Goal: Task Accomplishment & Management: Manage account settings

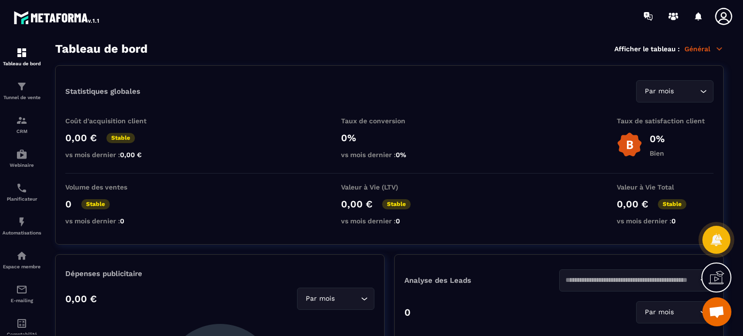
click at [730, 14] on icon at bounding box center [723, 16] width 19 height 19
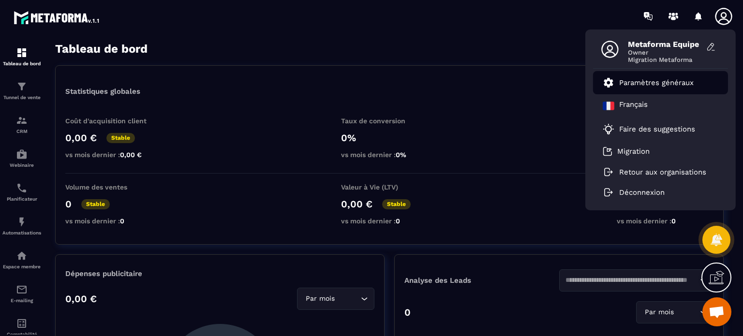
click at [639, 79] on p "Paramètres généraux" at bounding box center [656, 82] width 75 height 9
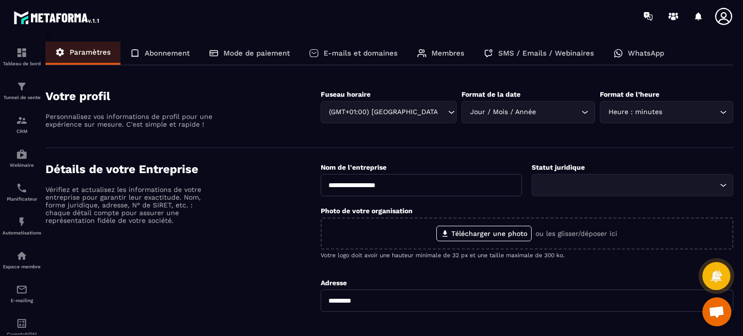
click at [445, 51] on p "Membres" at bounding box center [448, 53] width 33 height 9
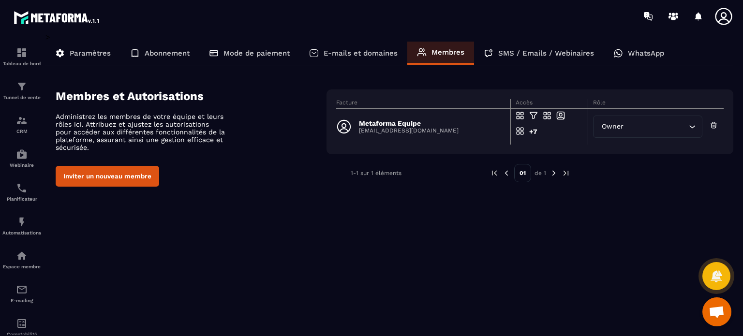
click at [140, 173] on button "Inviter un nouveau membre" at bounding box center [108, 176] width 104 height 21
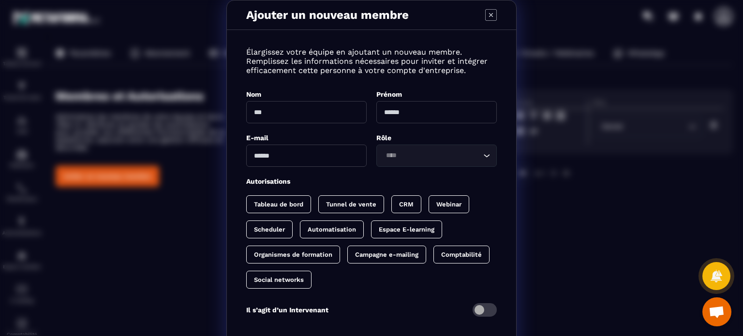
click at [481, 312] on span "Modal window" at bounding box center [485, 310] width 24 height 14
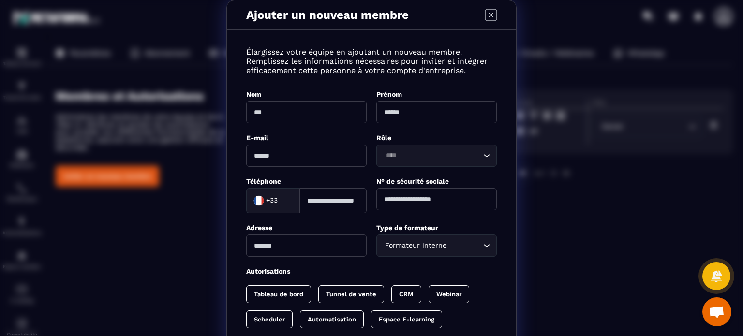
click at [403, 249] on div "Formateur interne" at bounding box center [432, 245] width 100 height 11
click at [376, 226] on label "Type de formateur" at bounding box center [407, 228] width 62 height 8
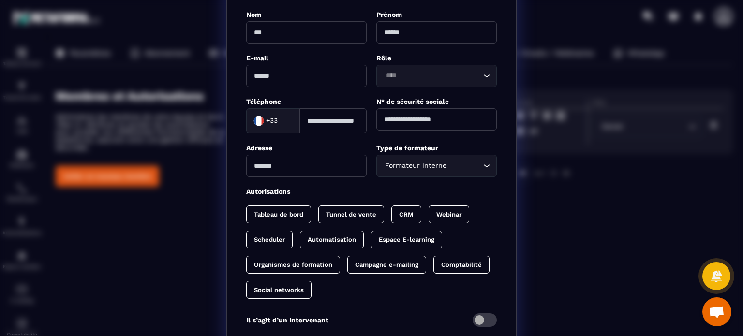
scroll to position [97, 0]
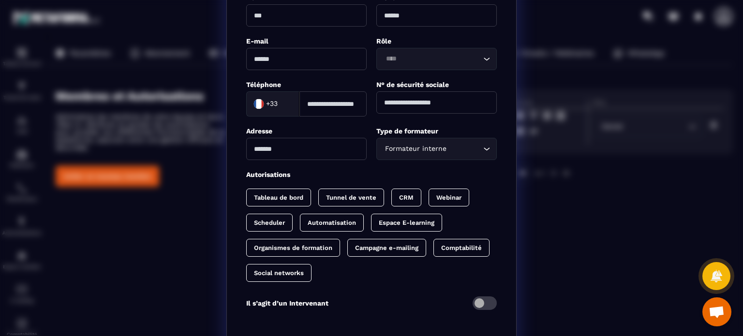
click at [570, 239] on div "Ajouter un nouveau membre Élargissez votre équipe en ajoutant un nouveau membre…" at bounding box center [371, 144] width 743 height 482
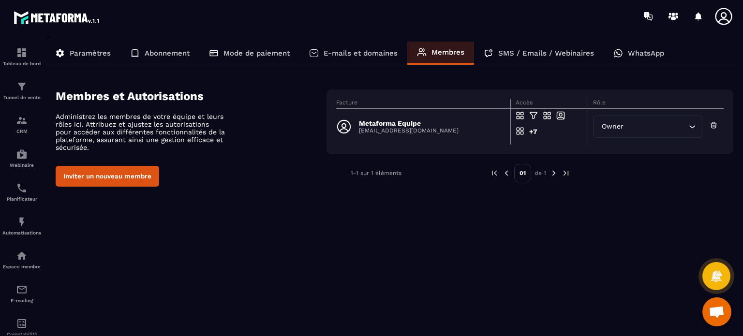
click at [428, 131] on p "[EMAIL_ADDRESS][DOMAIN_NAME]" at bounding box center [409, 130] width 100 height 7
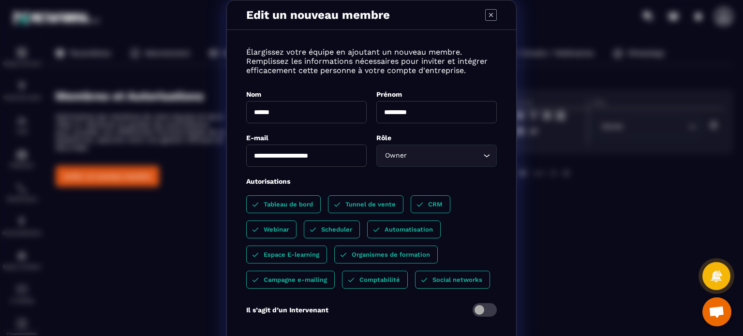
click at [490, 234] on div "Tableau de bord Tunnel de vente CRM Webinar Scheduler Automatisation Espace E-l…" at bounding box center [371, 241] width 251 height 93
click at [486, 19] on icon "Modal window" at bounding box center [491, 15] width 12 height 12
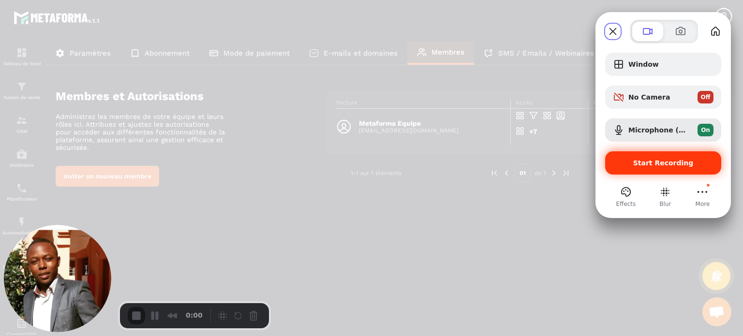
click at [639, 172] on div "Start Recording" at bounding box center [663, 162] width 116 height 23
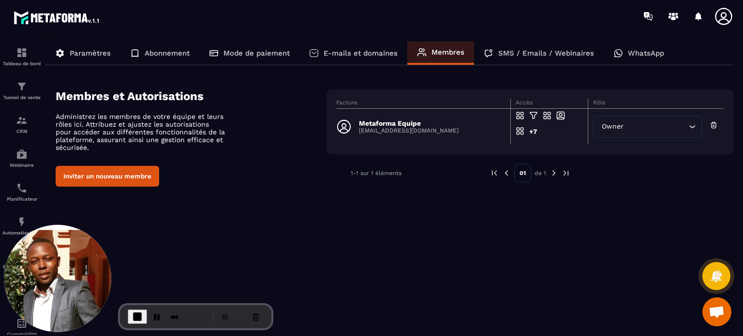
click at [130, 172] on button "Inviter un nouveau membre" at bounding box center [108, 176] width 104 height 21
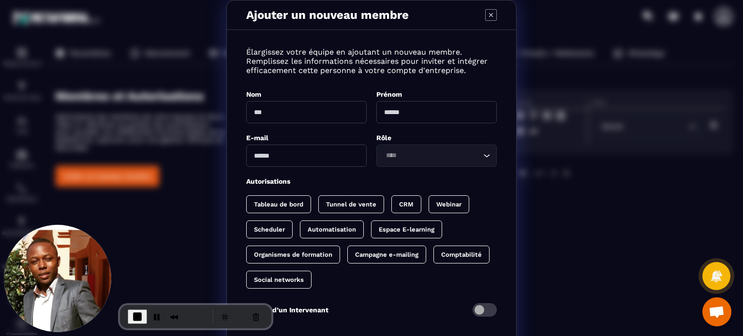
click at [271, 230] on p "Scheduler" at bounding box center [269, 229] width 31 height 7
click at [407, 203] on p "CRM" at bounding box center [406, 204] width 15 height 7
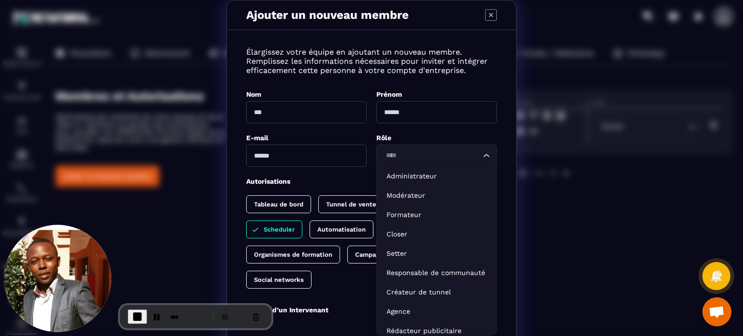
click at [393, 159] on input "Search for option" at bounding box center [432, 155] width 98 height 11
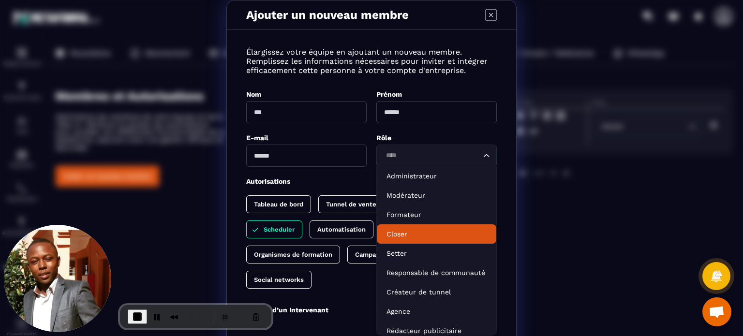
click at [387, 236] on p "Closer" at bounding box center [437, 234] width 100 height 10
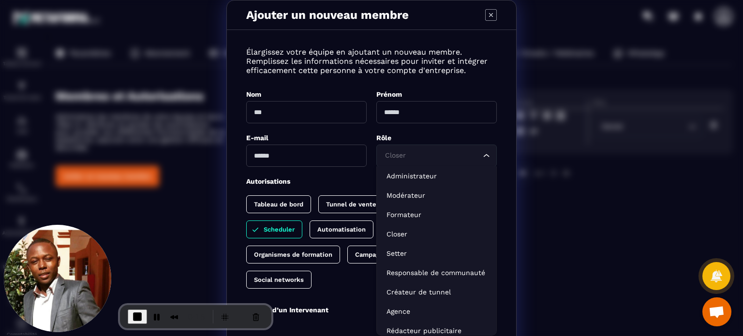
click at [390, 151] on div "Closer" at bounding box center [432, 155] width 100 height 11
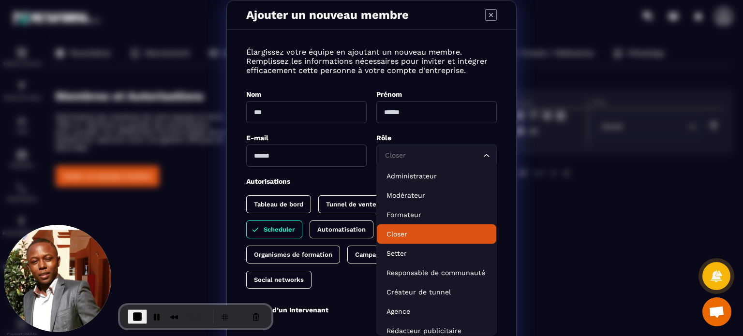
click at [344, 178] on div "Autorisations" at bounding box center [371, 181] width 251 height 9
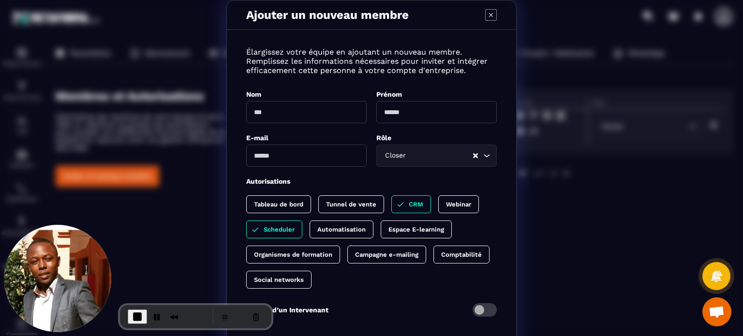
click at [387, 178] on div "Autorisations" at bounding box center [371, 181] width 251 height 9
click at [447, 288] on div "Tableau de bord Tunnel de vente CRM Webinar Scheduler Automatisation Espace E-l…" at bounding box center [371, 241] width 251 height 93
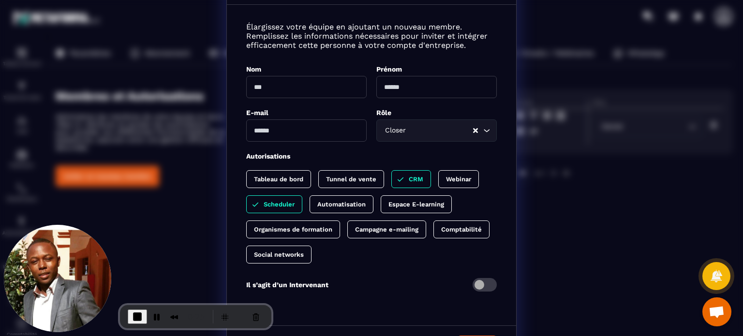
scroll to position [48, 0]
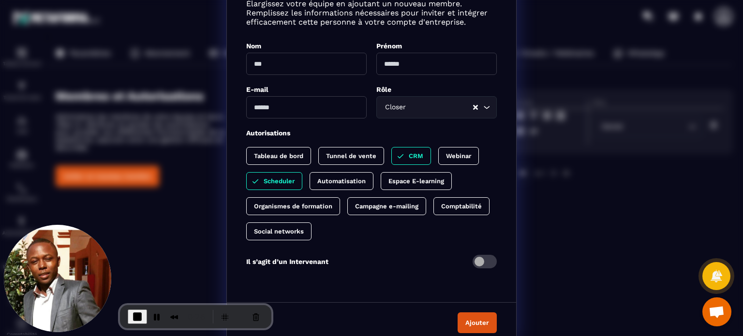
click at [480, 263] on span "Modal window" at bounding box center [485, 262] width 24 height 14
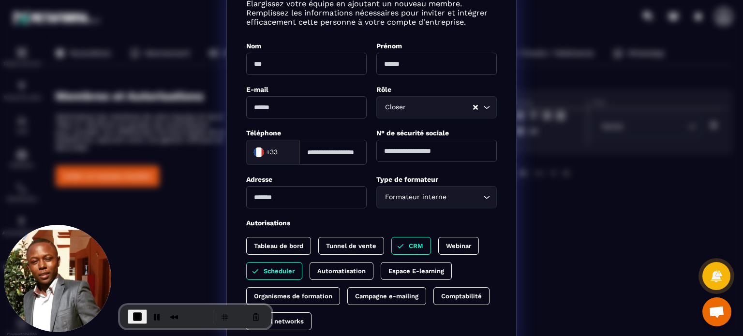
click at [484, 261] on div "Tableau de bord Tunnel de vente CRM Webinar Scheduler Automatisation Espace E-l…" at bounding box center [371, 283] width 251 height 93
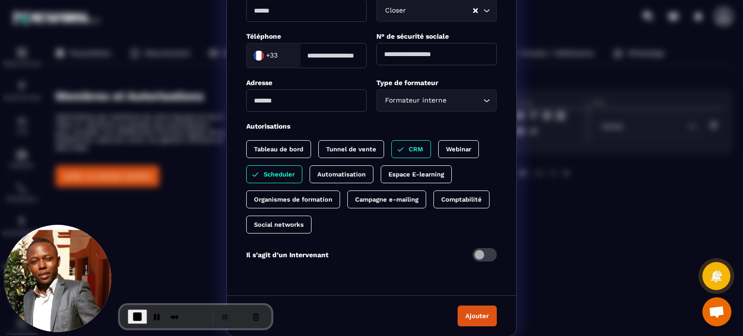
click at [419, 100] on div "Formateur interne" at bounding box center [432, 100] width 100 height 11
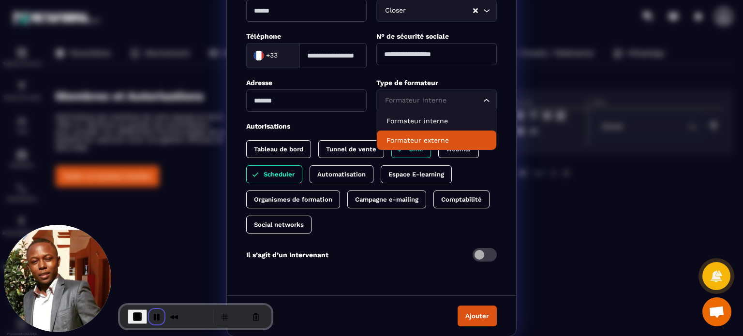
click at [152, 316] on button "Pause Recording" at bounding box center [156, 316] width 15 height 15
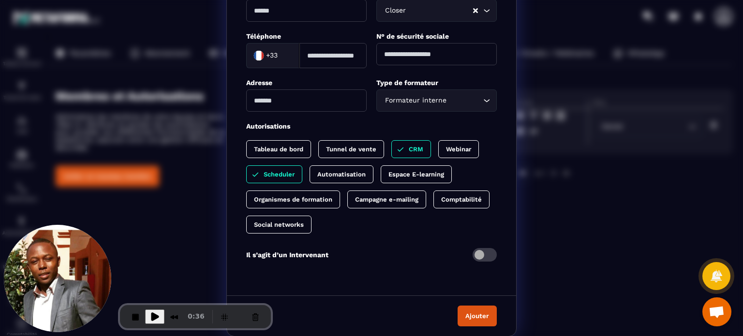
click at [394, 241] on div "Élargissez votre équipe en ajoutant un nouveau membre. Remplissez les informati…" at bounding box center [371, 88] width 289 height 387
click at [402, 235] on div "Élargissez votre équipe en ajoutant un nouveau membre. Remplissez les informati…" at bounding box center [371, 88] width 289 height 387
click at [254, 317] on button "Cancel Recording" at bounding box center [255, 316] width 15 height 15
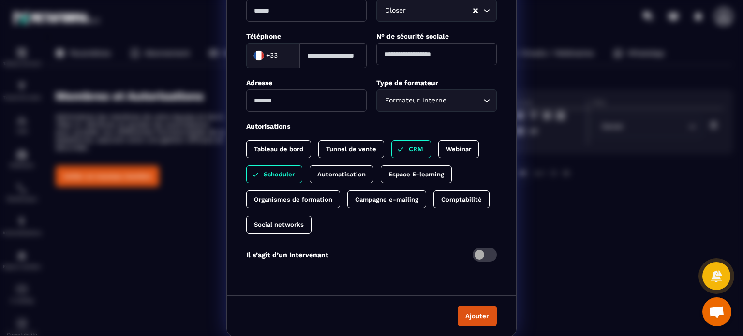
click at [583, 189] on div "Ajouter un nouveau membre Élargissez votre équipe en ajoutant un nouveau membre…" at bounding box center [371, 96] width 743 height 482
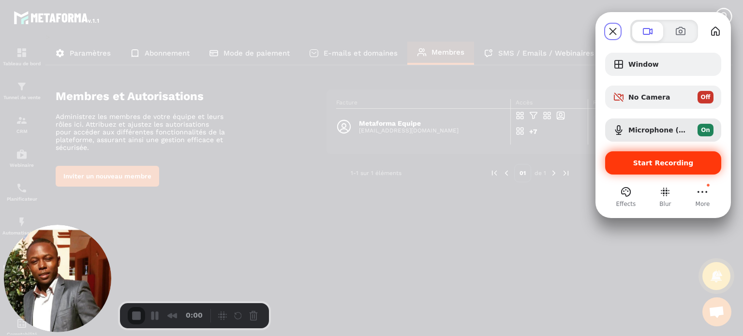
click at [624, 155] on div "Start Recording" at bounding box center [663, 162] width 116 height 23
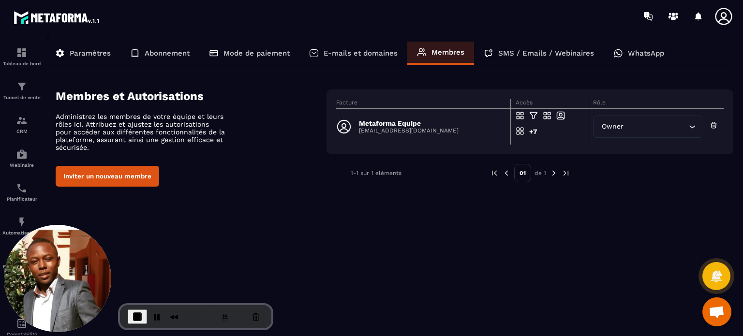
click at [145, 185] on button "Inviter un nouveau membre" at bounding box center [108, 176] width 104 height 21
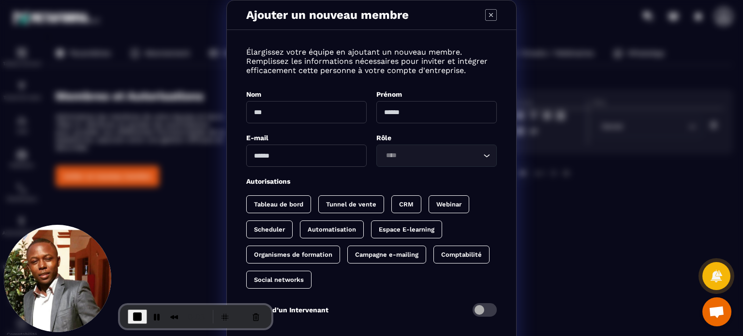
click at [404, 158] on input "Search for option" at bounding box center [432, 155] width 98 height 11
click at [345, 176] on div "Élargissez votre équipe en ajoutant un nouveau membre. Remplissez les informati…" at bounding box center [371, 188] width 289 height 297
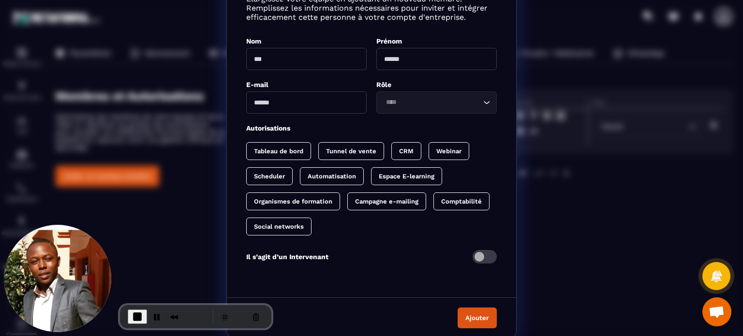
scroll to position [55, 0]
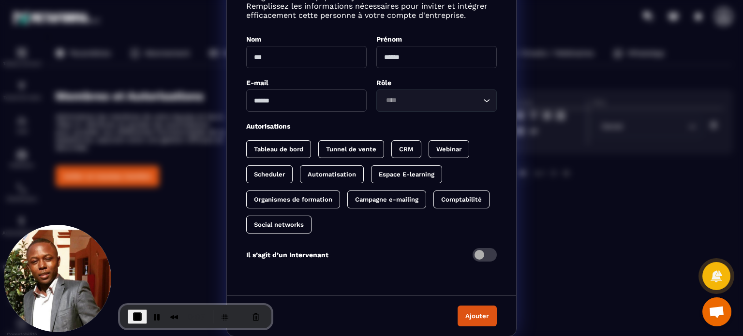
click at [484, 255] on span "Modal window" at bounding box center [485, 255] width 24 height 14
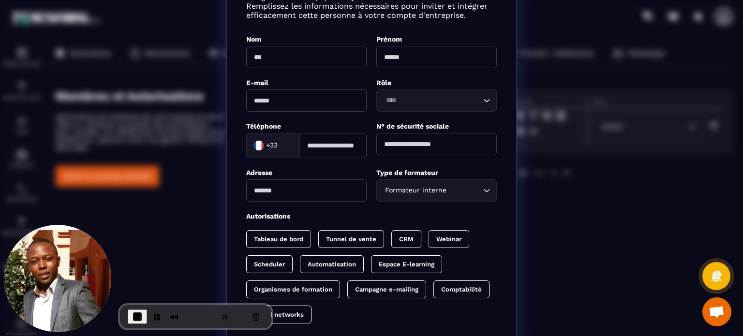
click at [419, 214] on div "Autorisations" at bounding box center [371, 215] width 251 height 9
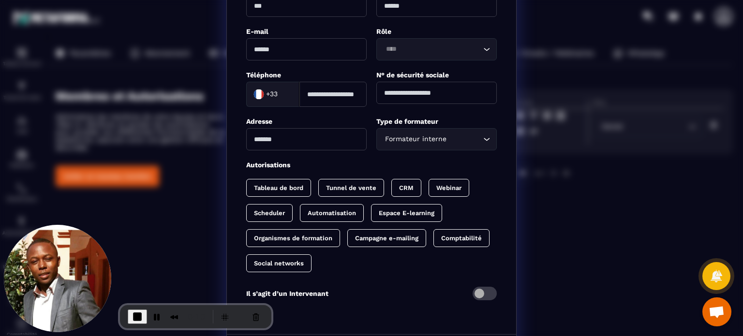
scroll to position [145, 0]
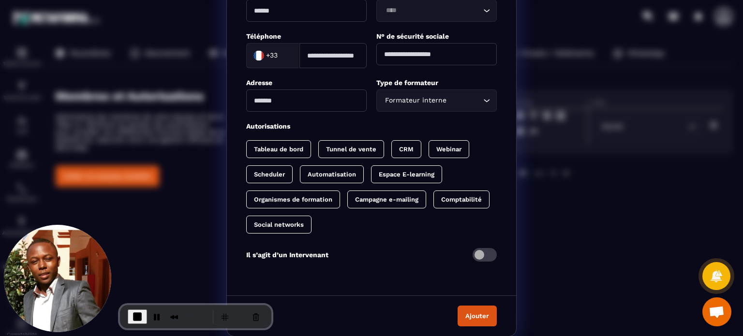
click at [479, 257] on span "Modal window" at bounding box center [485, 255] width 24 height 14
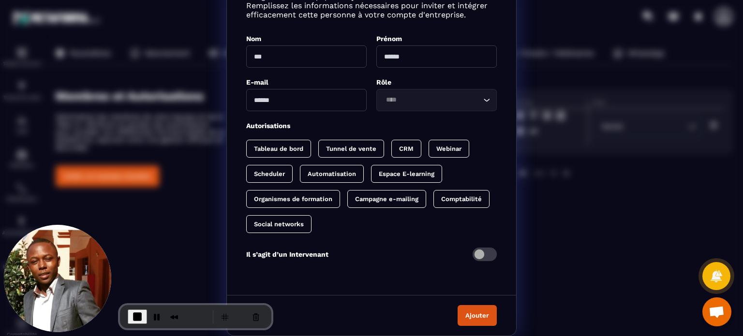
scroll to position [55, 0]
click at [410, 112] on div "Élargissez votre équipe en ajoutant un nouveau membre. Remplissez les informati…" at bounding box center [371, 133] width 289 height 297
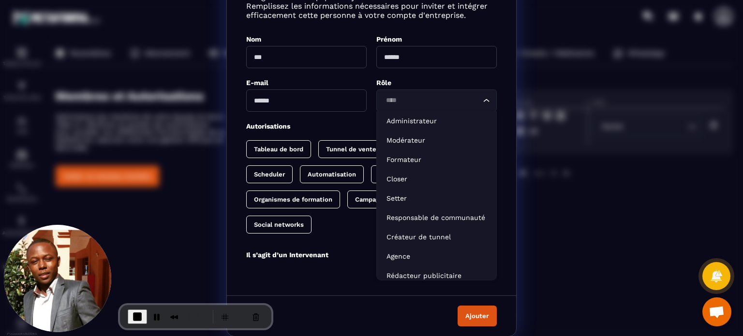
click at [408, 106] on div "Loading..." at bounding box center [436, 100] width 120 height 22
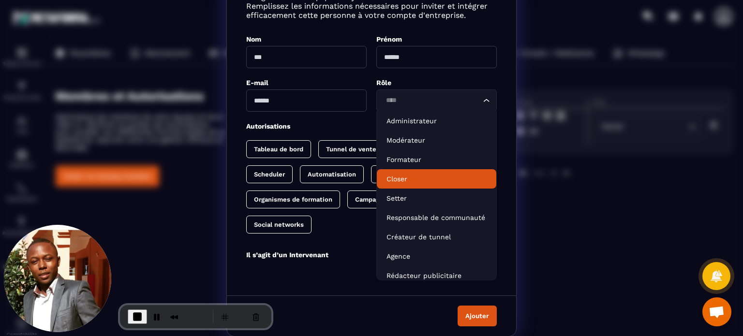
click at [397, 184] on li "Closer" at bounding box center [436, 178] width 119 height 19
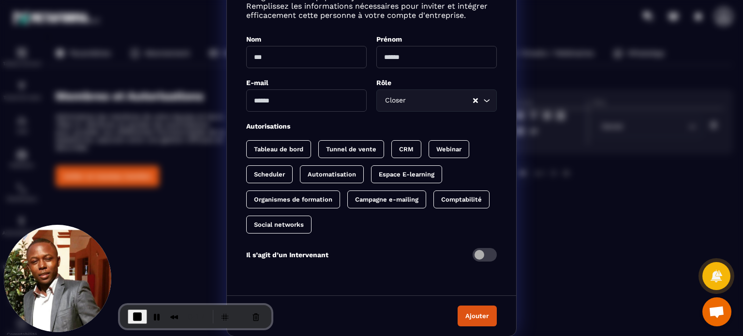
click at [404, 148] on p "CRM" at bounding box center [406, 149] width 15 height 7
click at [281, 173] on p "Scheduler" at bounding box center [269, 174] width 31 height 7
click at [480, 261] on span "Modal window" at bounding box center [485, 255] width 24 height 14
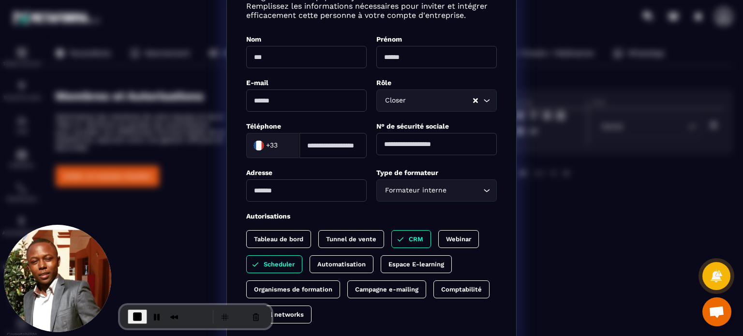
click at [457, 191] on input "Search for option" at bounding box center [464, 190] width 32 height 11
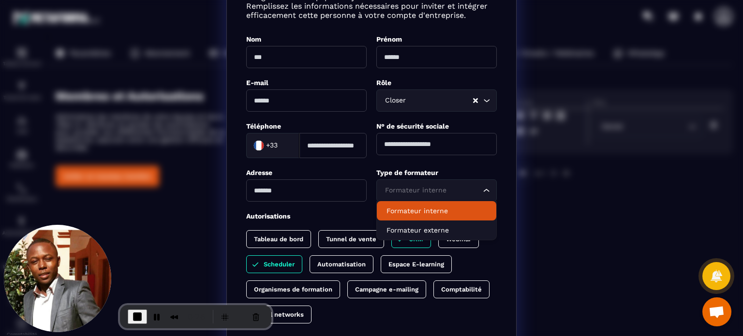
click at [412, 214] on p "Formateur interne" at bounding box center [437, 211] width 100 height 10
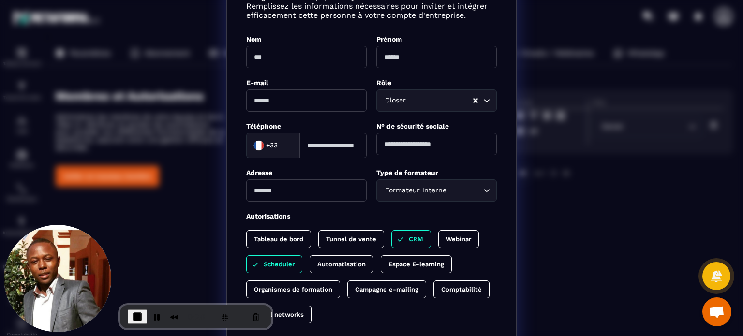
click at [417, 200] on div "Formateur interne Loading..." at bounding box center [436, 190] width 120 height 22
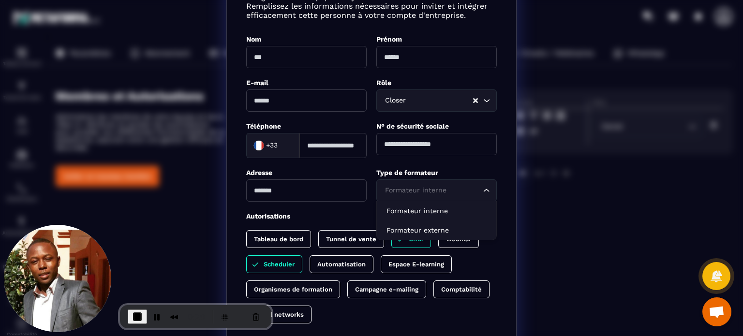
click at [457, 84] on div "Rôle" at bounding box center [436, 82] width 120 height 9
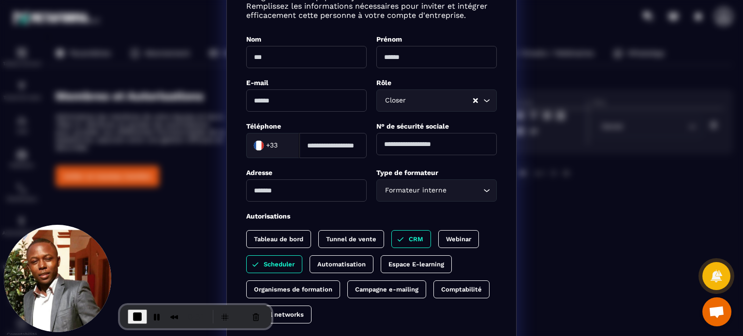
click at [420, 216] on div "Autorisations" at bounding box center [371, 215] width 251 height 9
click at [497, 171] on div "Élargissez votre équipe en ajoutant un nouveau membre. Remplissez les informati…" at bounding box center [371, 178] width 289 height 387
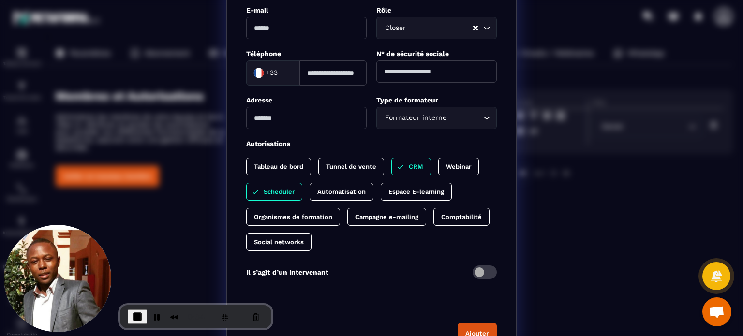
scroll to position [145, 0]
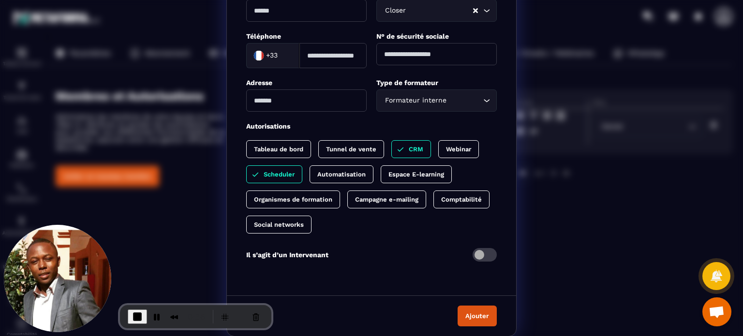
click at [478, 255] on span "Modal window" at bounding box center [485, 255] width 24 height 14
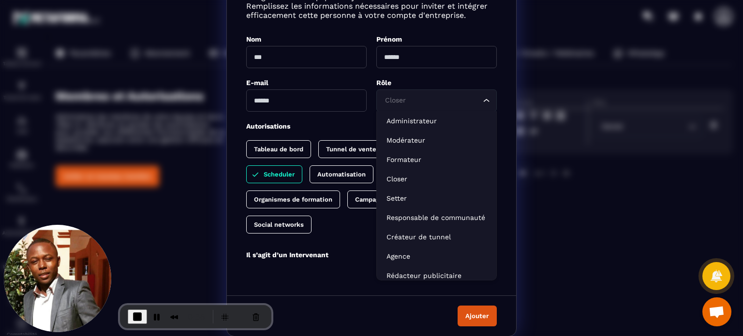
click at [394, 96] on div "Closer" at bounding box center [432, 100] width 100 height 11
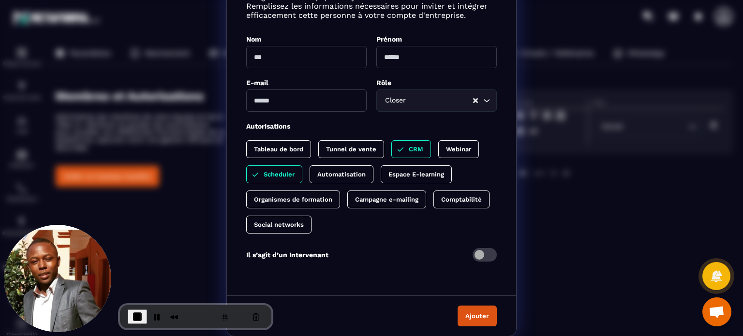
click at [343, 123] on div "Autorisations" at bounding box center [371, 125] width 251 height 9
click at [420, 110] on div "Closer Loading..." at bounding box center [436, 100] width 120 height 22
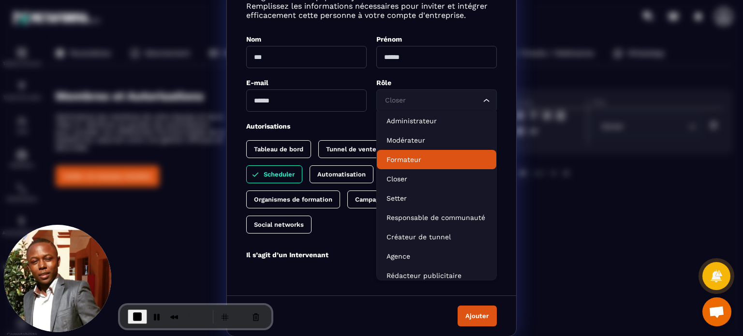
click at [409, 158] on p "Formateur" at bounding box center [437, 160] width 100 height 10
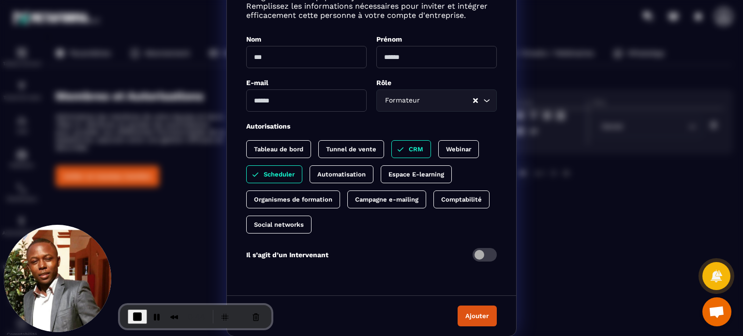
click at [308, 200] on p "Organismes de formation" at bounding box center [293, 199] width 78 height 7
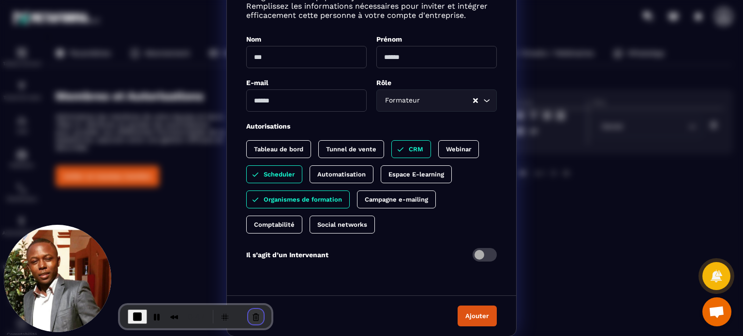
click at [251, 314] on button "Cancel Recording" at bounding box center [255, 316] width 15 height 15
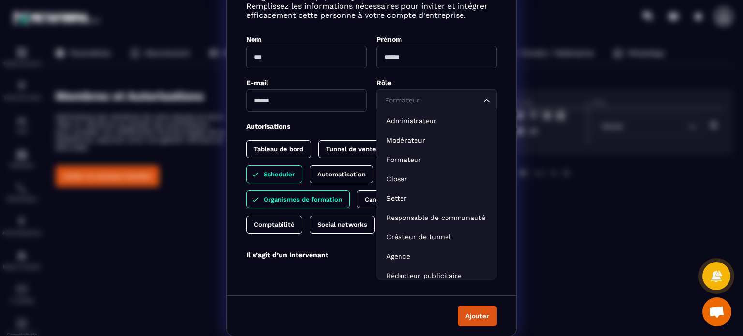
click at [423, 98] on input "Search for option" at bounding box center [432, 100] width 98 height 11
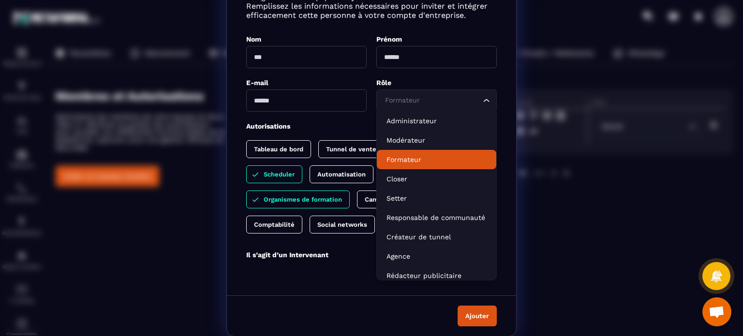
click at [391, 155] on p "Formateur" at bounding box center [437, 160] width 100 height 10
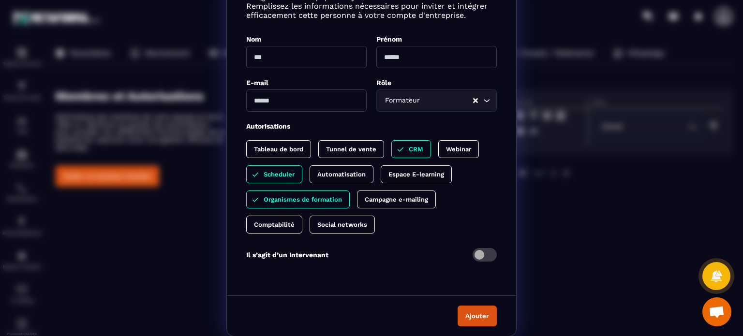
click at [326, 60] on input "Modal window" at bounding box center [306, 57] width 120 height 22
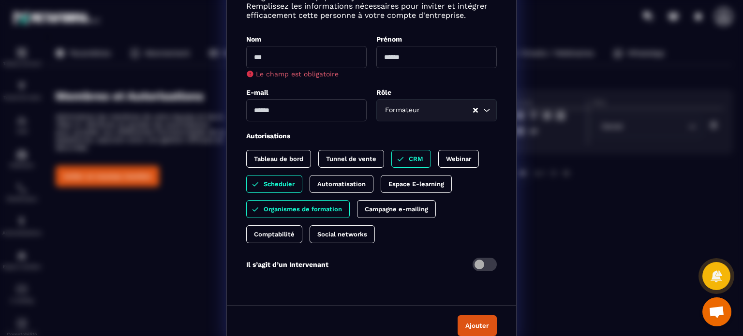
click at [285, 95] on div "E-mail" at bounding box center [306, 105] width 120 height 34
click at [285, 95] on div "E-mail" at bounding box center [306, 92] width 120 height 9
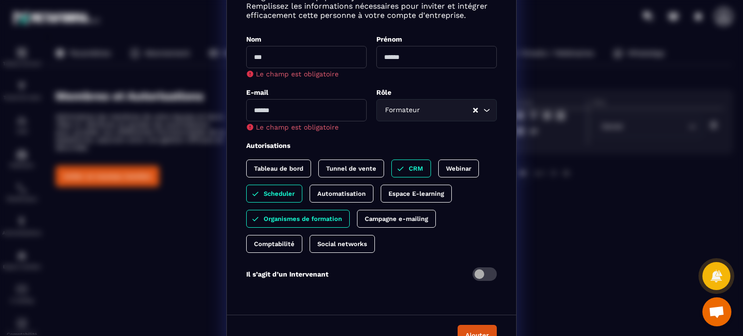
click at [280, 110] on input "Modal window" at bounding box center [306, 110] width 120 height 22
type input "**********"
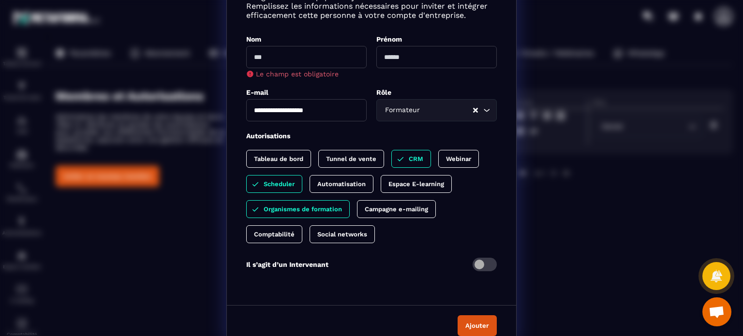
click at [279, 189] on div "Scheduler" at bounding box center [274, 184] width 56 height 18
click at [409, 156] on p "CRM" at bounding box center [416, 158] width 15 height 7
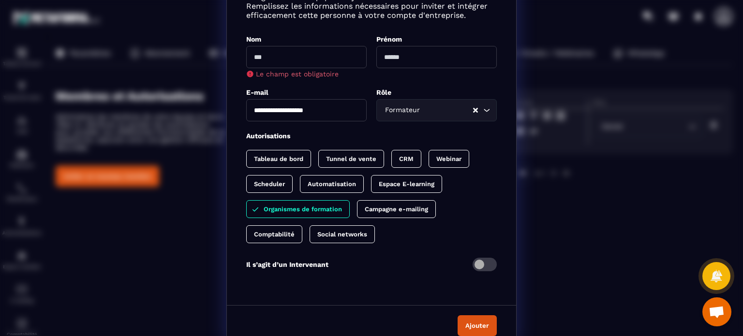
click at [279, 162] on p "Tableau de bord" at bounding box center [278, 158] width 49 height 7
click at [317, 61] on input "Modal window" at bounding box center [306, 57] width 120 height 22
type input "****"
click at [383, 56] on input "Modal window" at bounding box center [436, 57] width 120 height 22
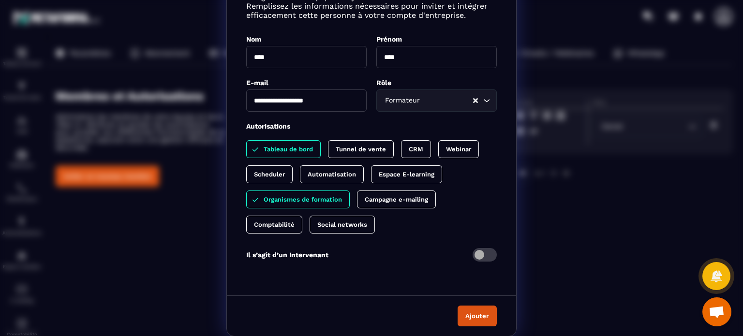
type input "****"
click at [478, 315] on button "Ajouter" at bounding box center [477, 316] width 39 height 21
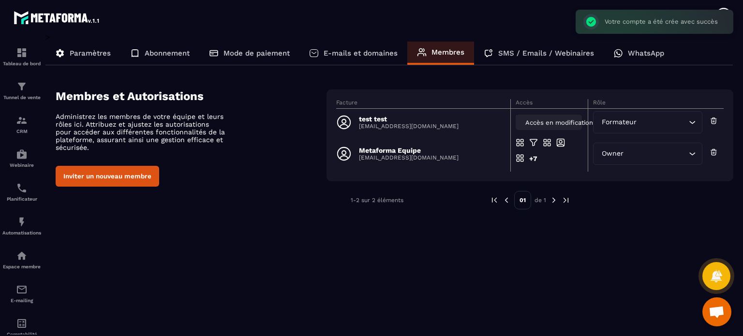
click at [529, 121] on span "Accès en modification" at bounding box center [559, 122] width 68 height 7
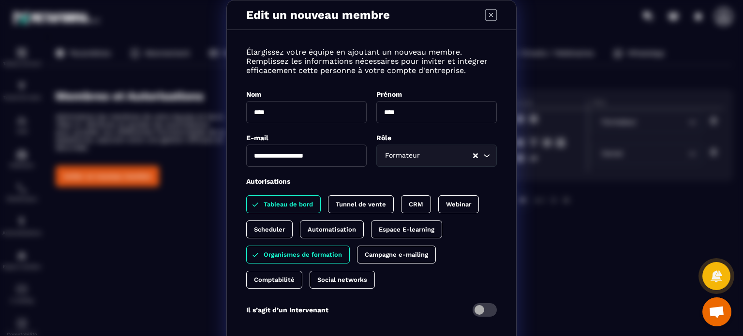
click at [405, 233] on p "Espace E-learning" at bounding box center [407, 229] width 56 height 7
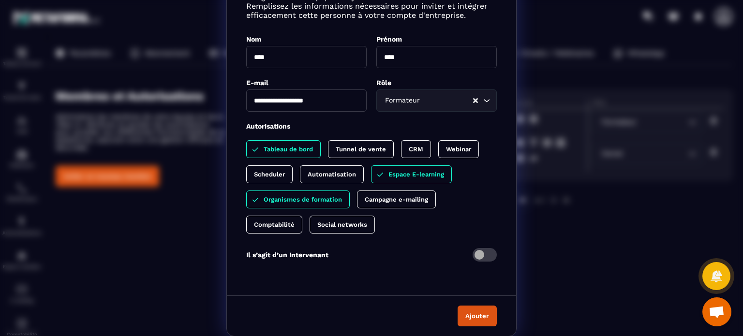
click at [470, 324] on button "Ajouter" at bounding box center [477, 316] width 39 height 21
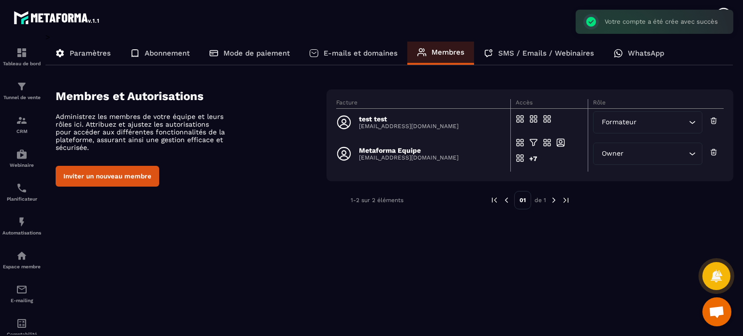
click at [596, 124] on div "Formateur Loading..." at bounding box center [647, 122] width 109 height 22
click at [414, 115] on p "test test" at bounding box center [409, 119] width 100 height 8
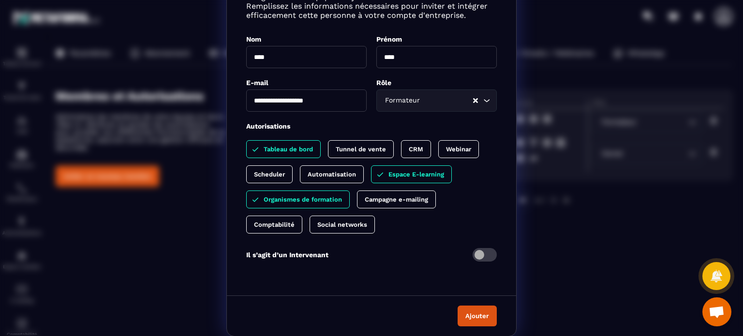
click at [480, 252] on span "Modal window" at bounding box center [485, 255] width 24 height 14
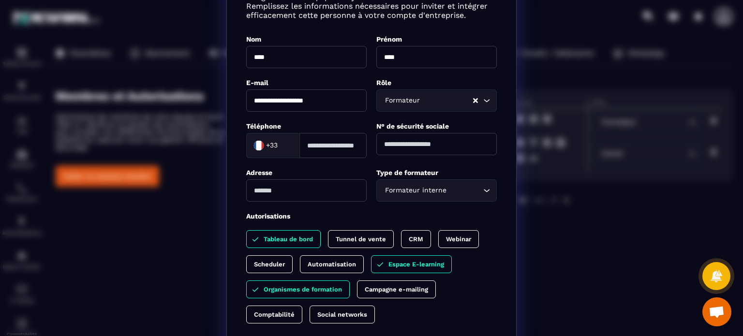
click at [411, 196] on div "Formateur interne Loading..." at bounding box center [436, 190] width 120 height 22
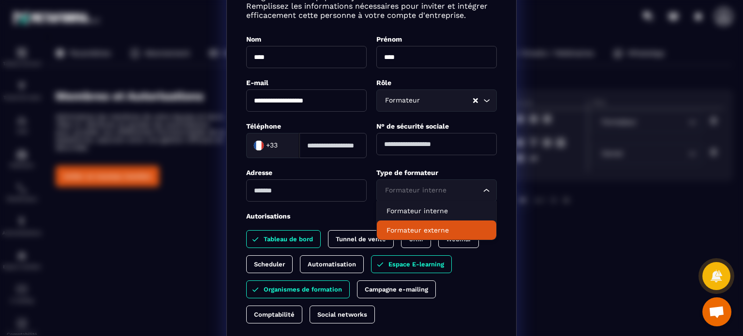
click at [412, 227] on p "Formateur externe" at bounding box center [437, 230] width 100 height 10
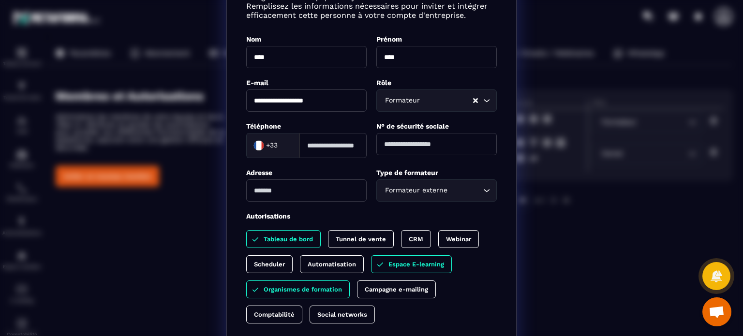
scroll to position [145, 0]
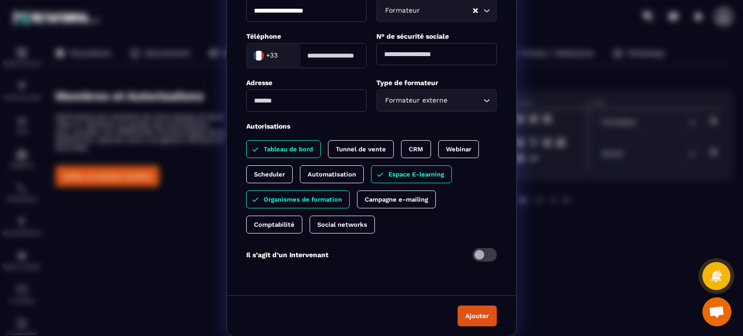
click at [468, 318] on button "Ajouter" at bounding box center [477, 316] width 39 height 21
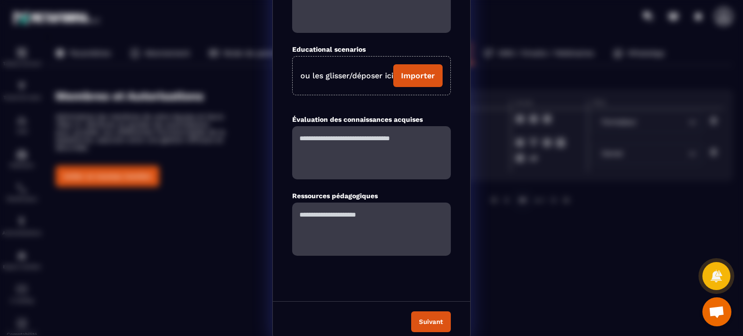
scroll to position [123, 0]
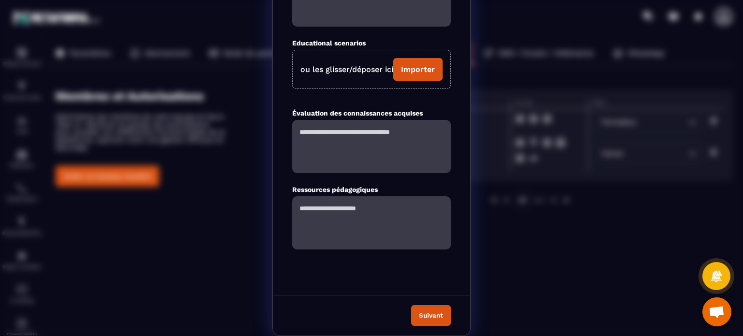
click at [434, 318] on button "Suivant" at bounding box center [431, 315] width 40 height 21
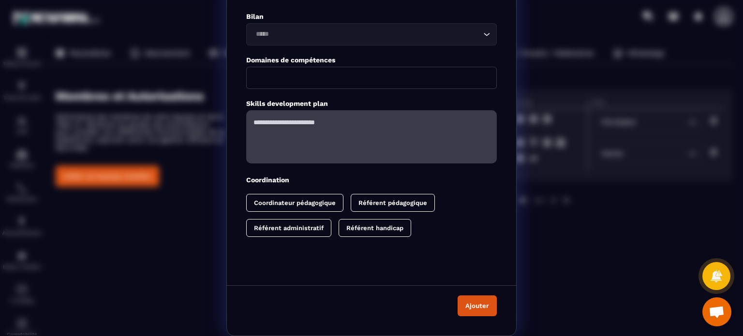
scroll to position [66, 0]
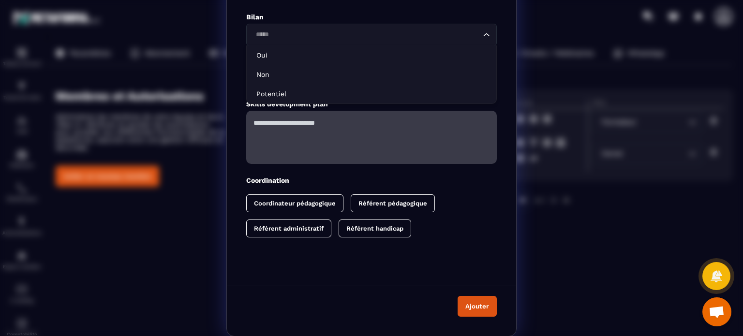
click at [387, 43] on div "Loading..." at bounding box center [371, 35] width 251 height 22
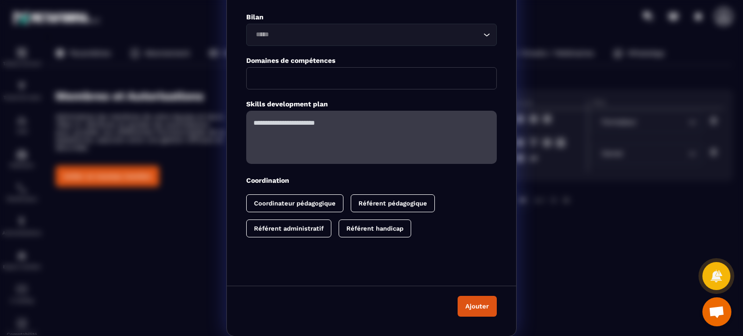
click at [267, 166] on div "Documents ou les glisser/déposer ici Importer Bilan Loading... Oui Non Potentie…" at bounding box center [371, 102] width 289 height 337
